Goal: Navigation & Orientation: Find specific page/section

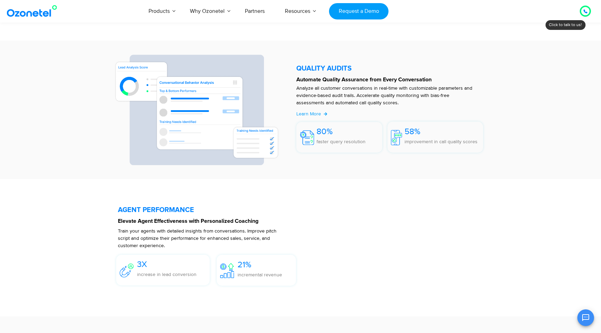
scroll to position [1208, 0]
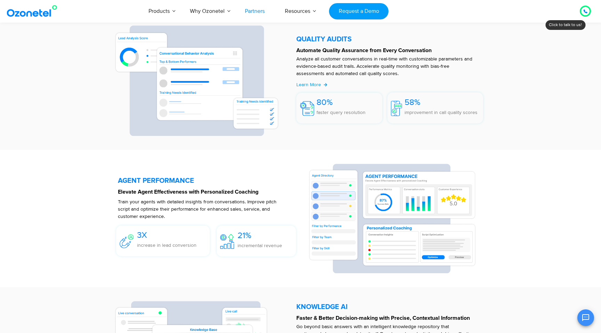
click at [261, 9] on link "Partners" at bounding box center [255, 11] width 40 height 23
